Goal: Communication & Community: Share content

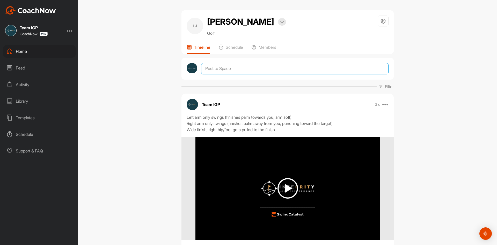
click at [231, 70] on textarea at bounding box center [294, 68] width 187 height 11
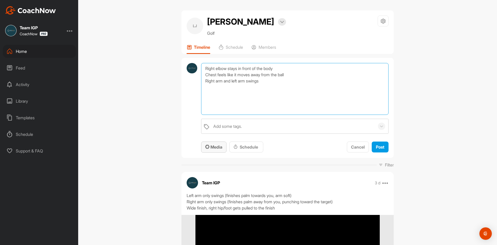
type textarea "Right elbow stays in front of the body Chest feels like it moves away from the …"
click at [218, 144] on span "Media" at bounding box center [213, 146] width 17 height 5
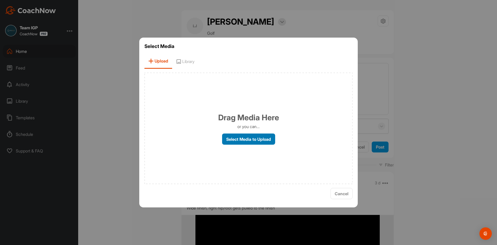
click at [225, 136] on label "Select Media to Upload" at bounding box center [248, 138] width 53 height 11
click at [0, 0] on input "Select Media to Upload" at bounding box center [0, 0] width 0 height 0
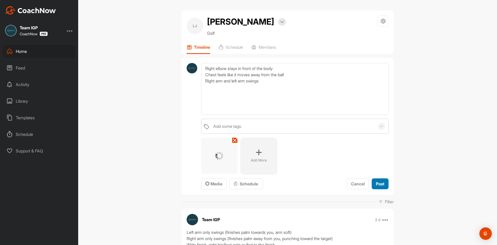
click at [382, 183] on span "Post" at bounding box center [380, 183] width 9 height 5
